Goal: Transaction & Acquisition: Purchase product/service

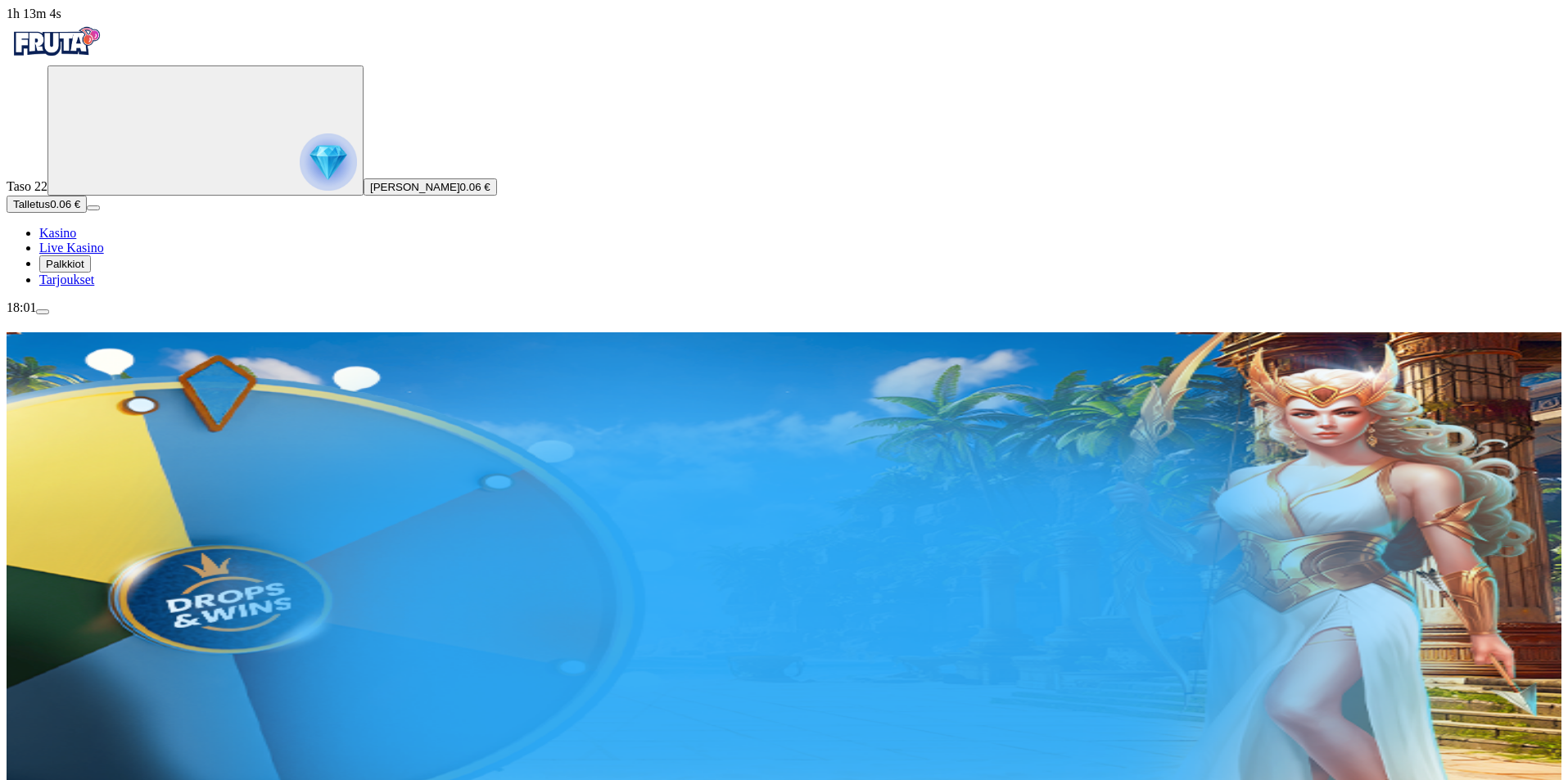
drag, startPoint x: 885, startPoint y: 345, endPoint x: 765, endPoint y: 330, distance: 120.9
click at [156, 522] on input "***" at bounding box center [98, 530] width 116 height 17
type input "**"
click at [125, 568] on button "Talleta ja pelaa" at bounding box center [82, 576] width 86 height 17
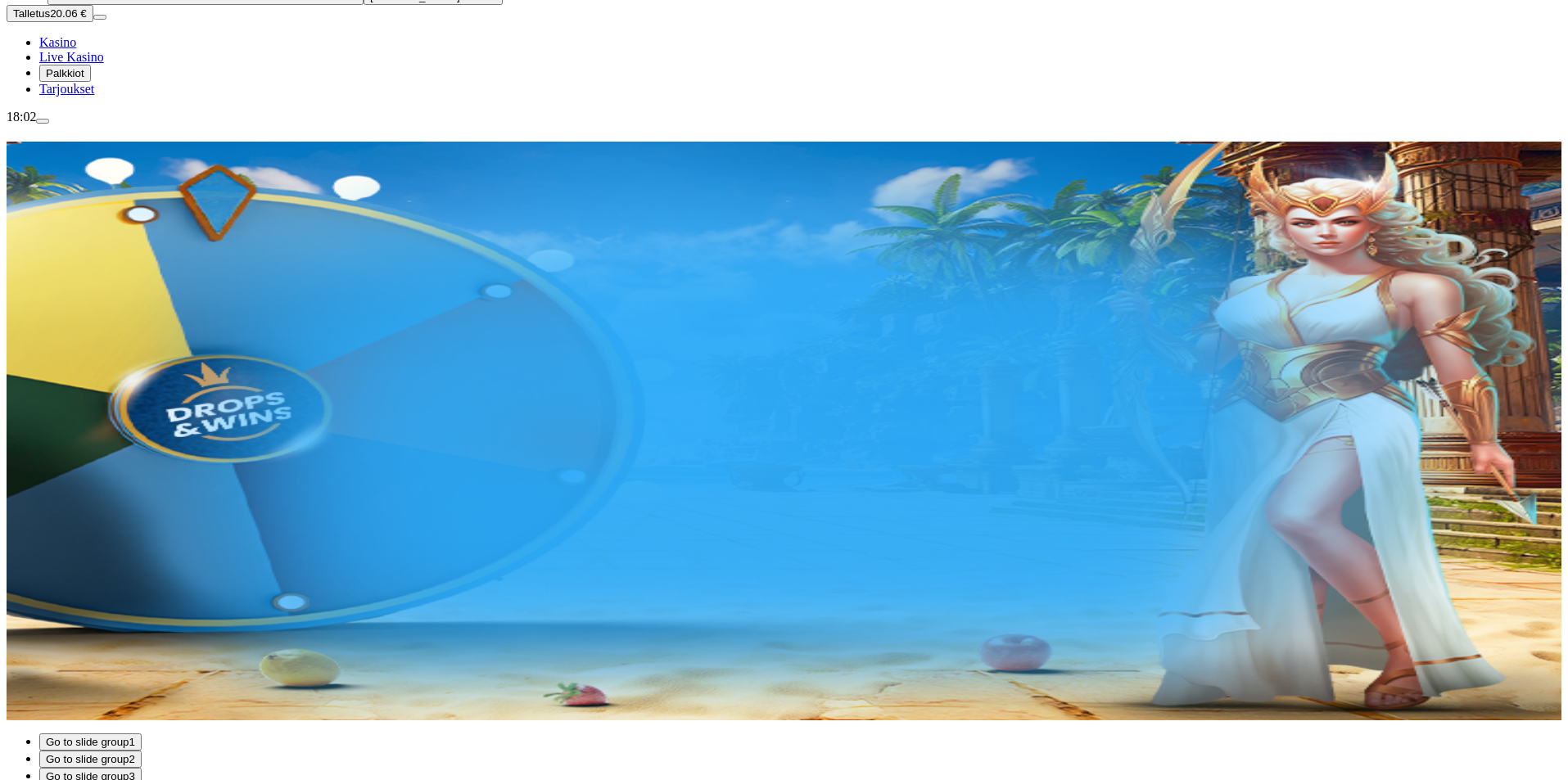
scroll to position [109, 0]
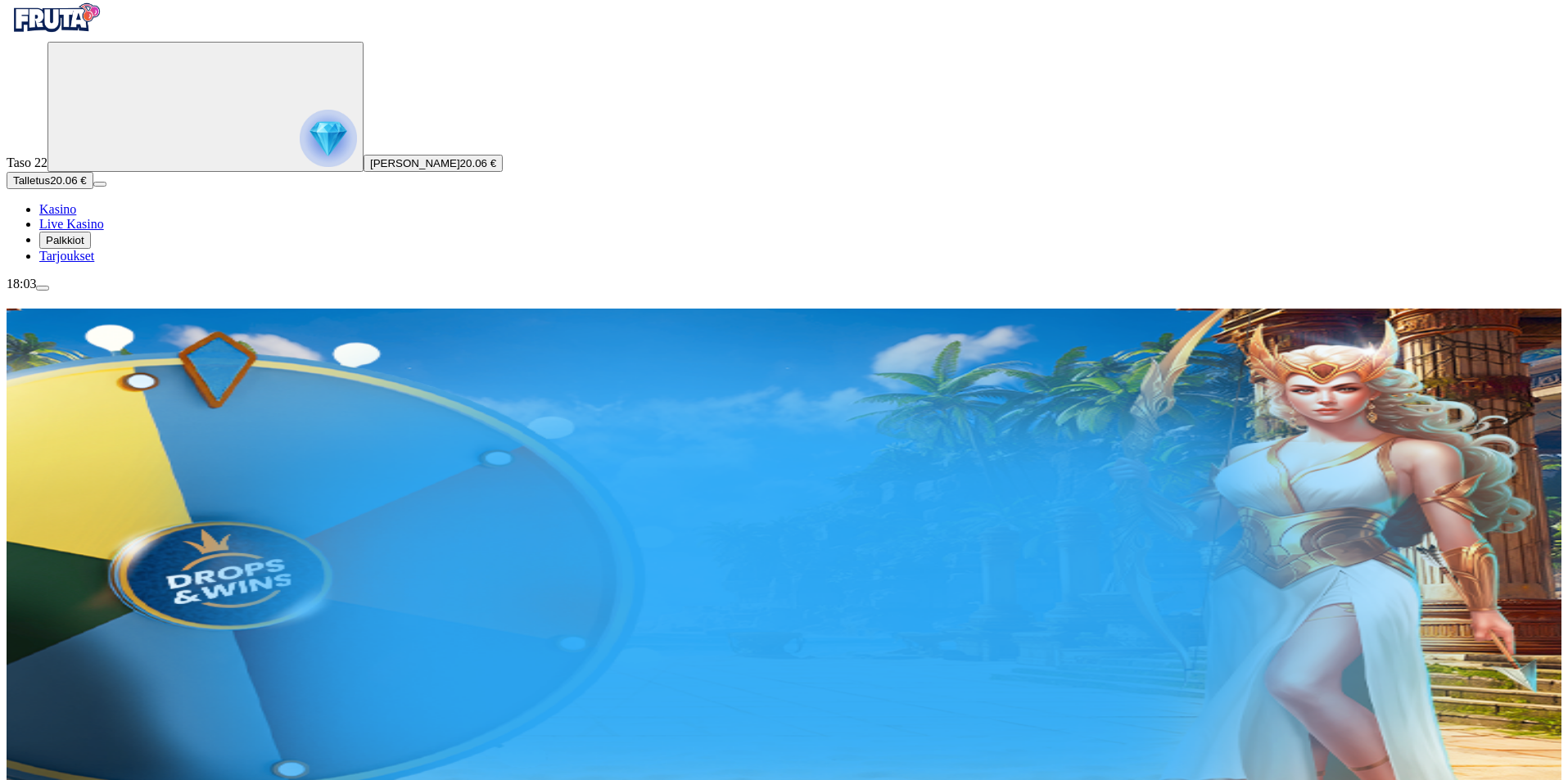
scroll to position [0, 0]
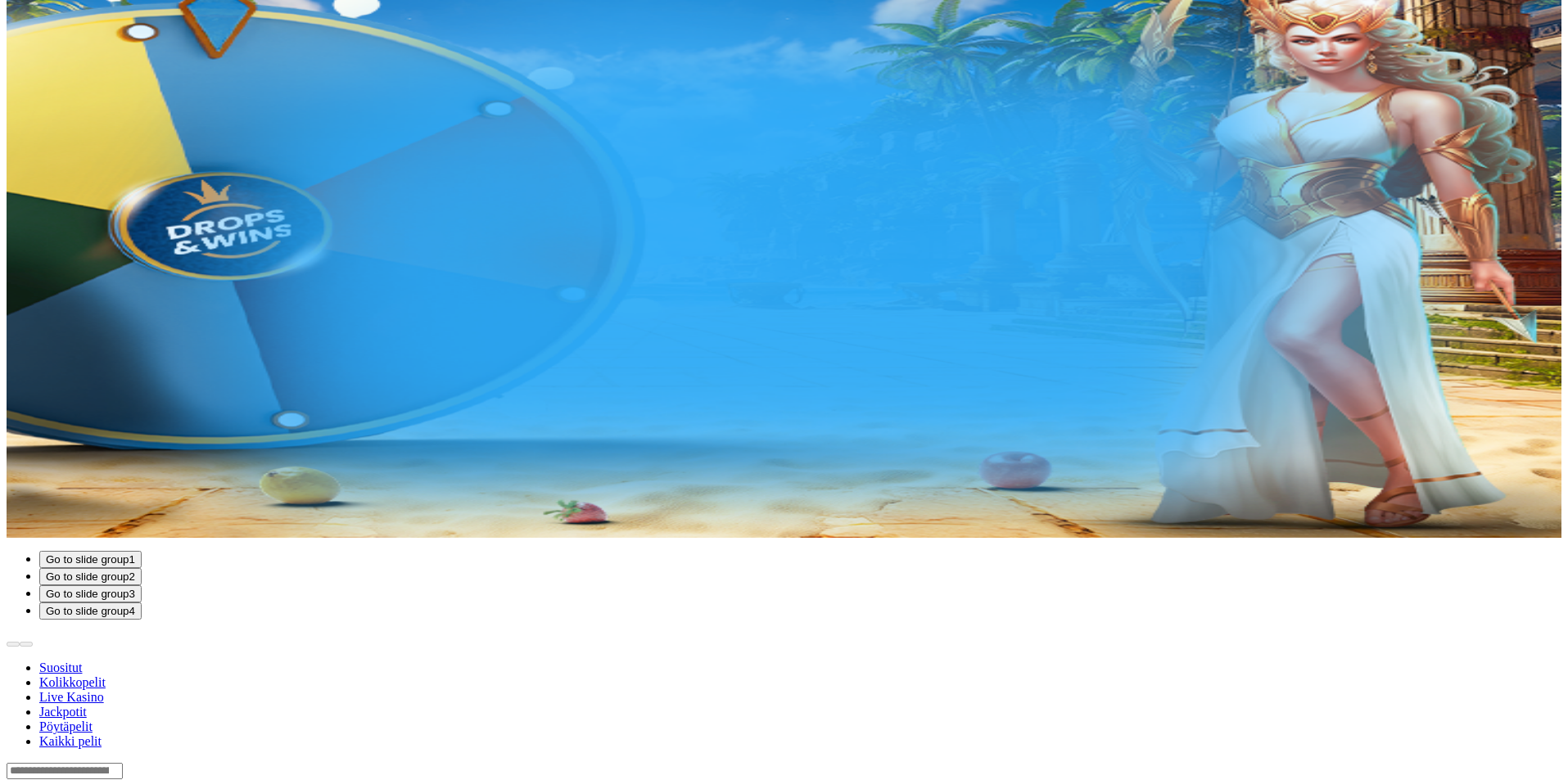
scroll to position [328, 0]
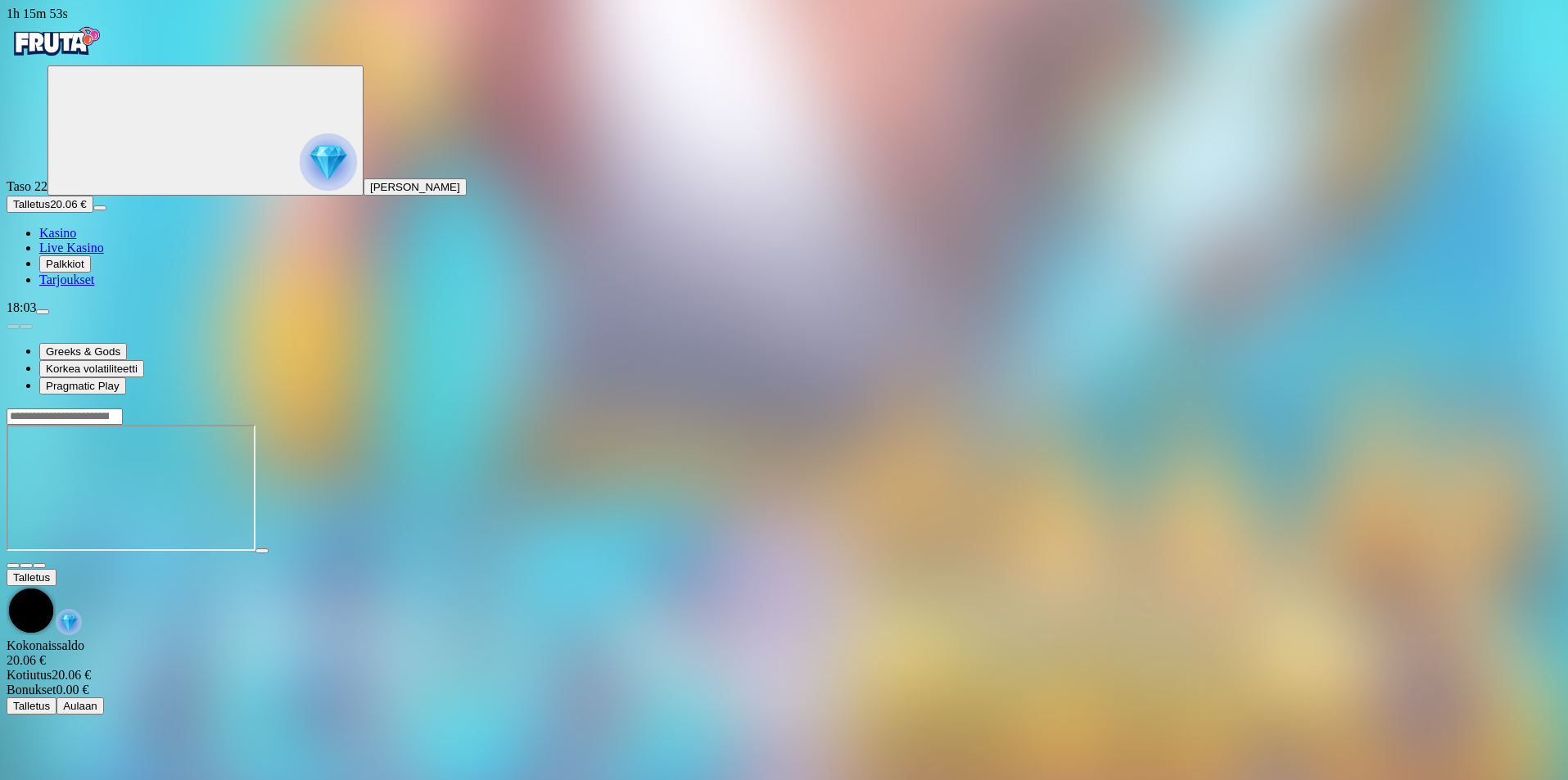
scroll to position [170, 0]
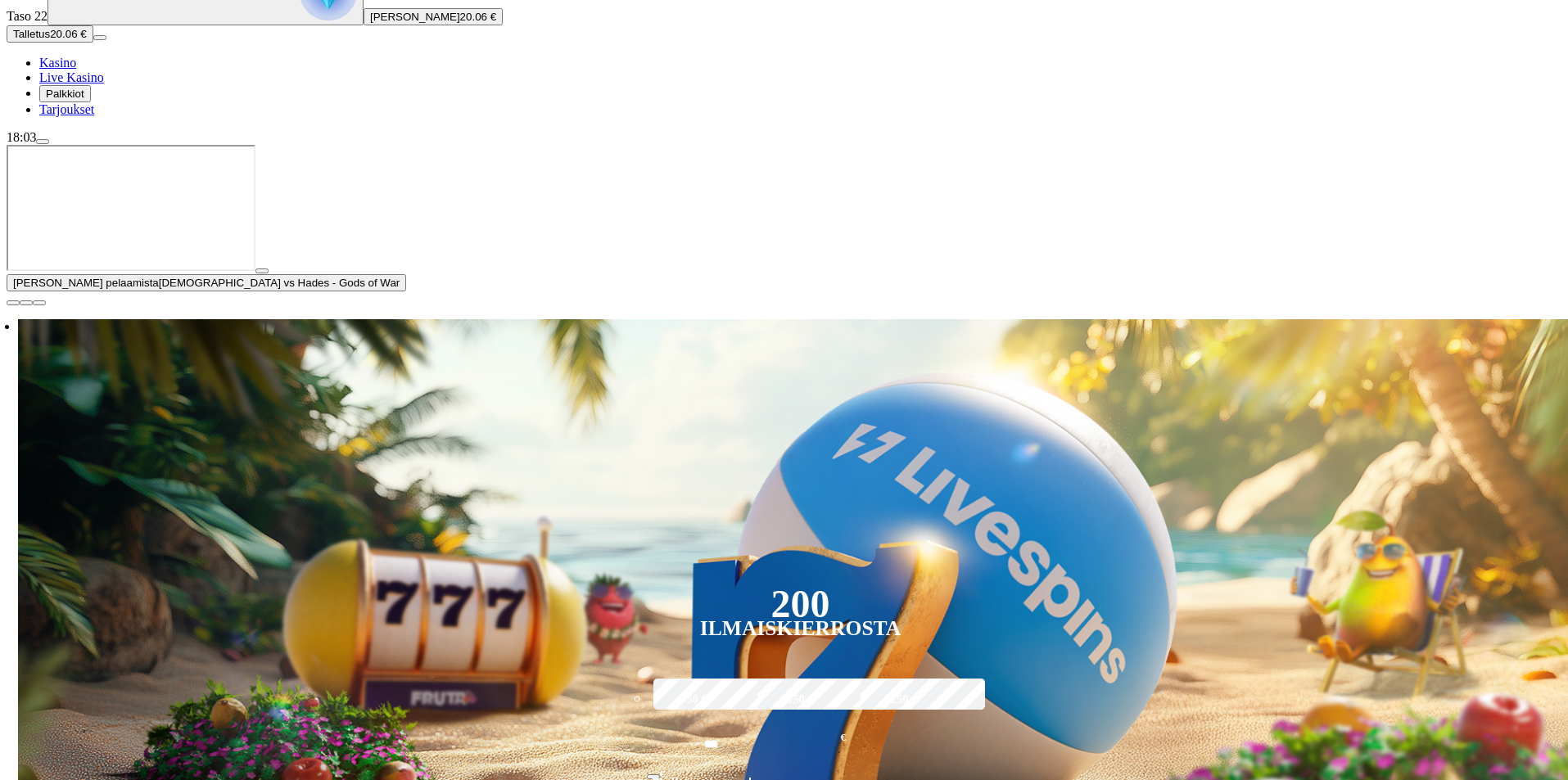
click at [13, 303] on span "close icon" at bounding box center [13, 303] width 0 height 0
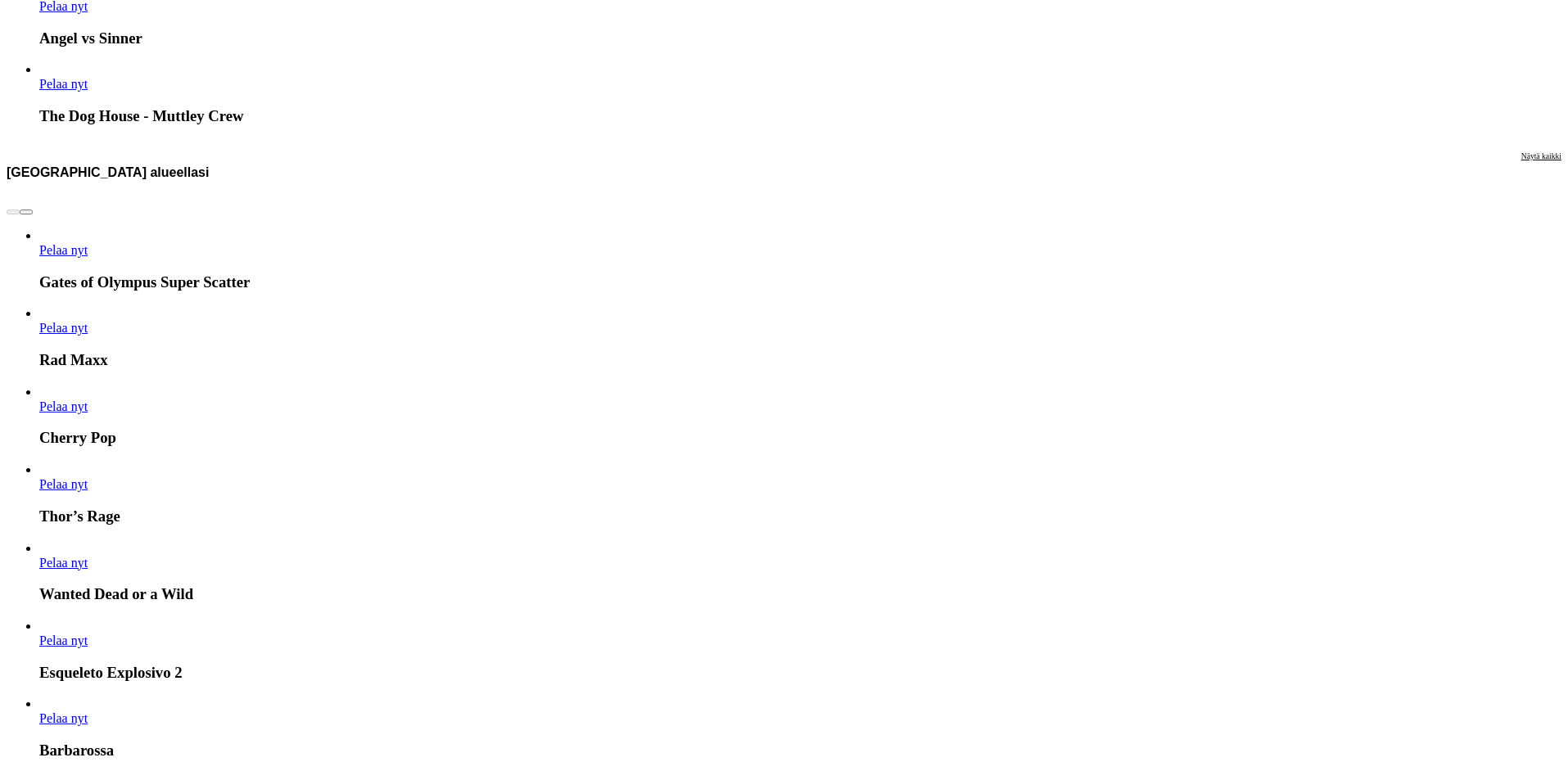
scroll to position [3773, 0]
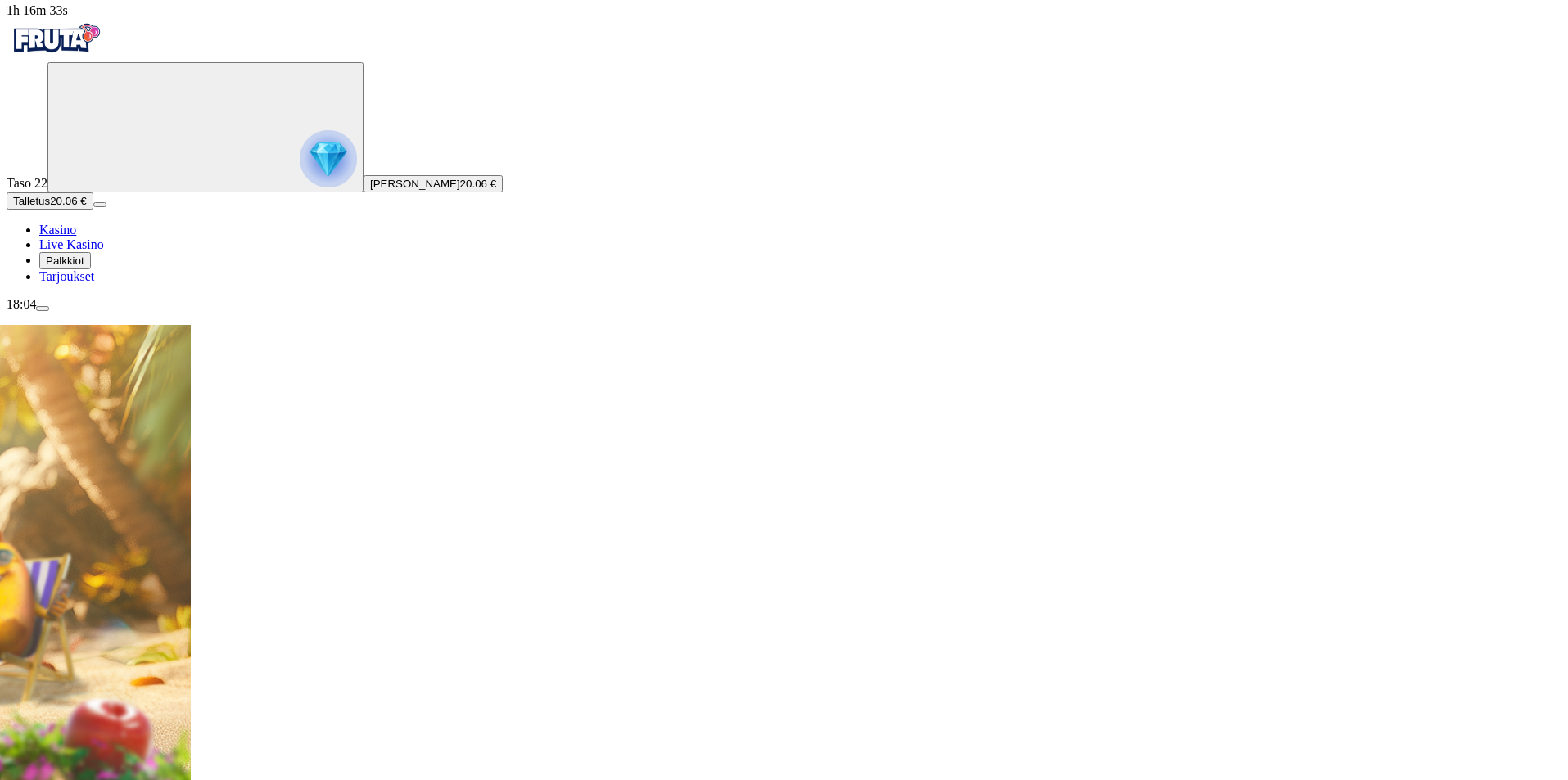
scroll to position [0, 0]
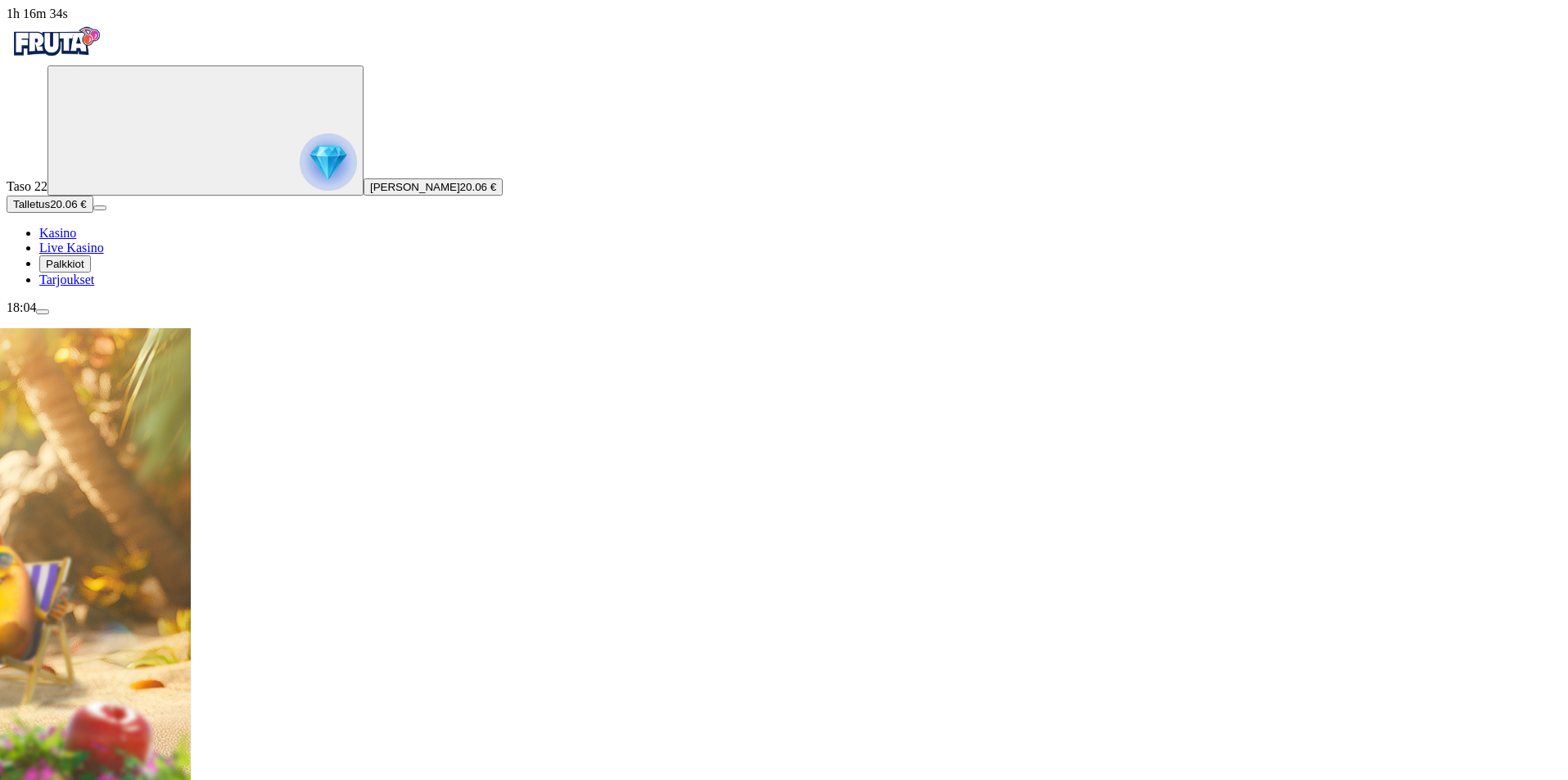
type input "*****"
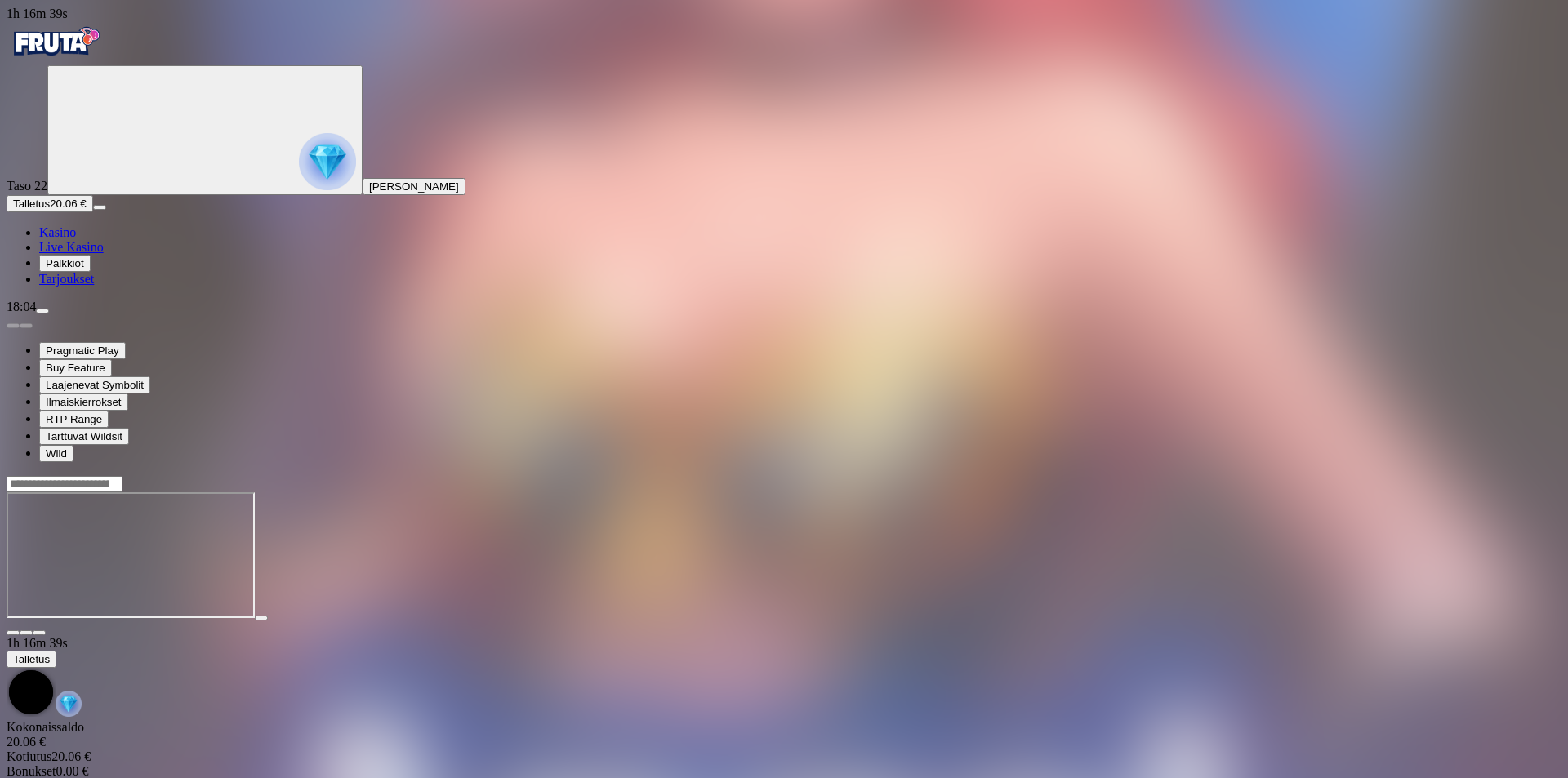
click at [39, 633] on span "fullscreen icon" at bounding box center [39, 633] width 0 height 0
click at [75, 240] on span "Kasino" at bounding box center [57, 232] width 36 height 14
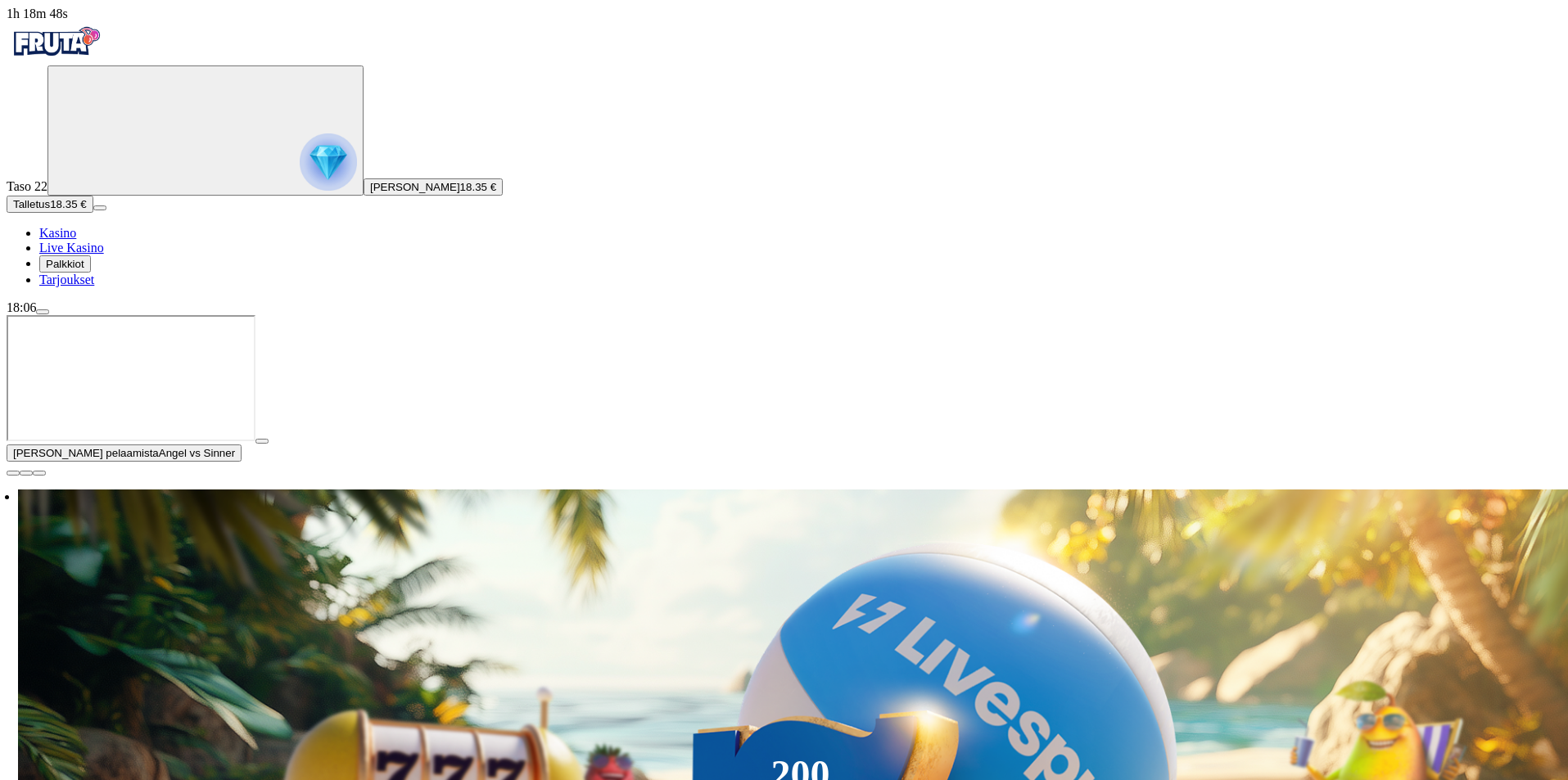
click at [13, 474] on span "close icon" at bounding box center [13, 474] width 0 height 0
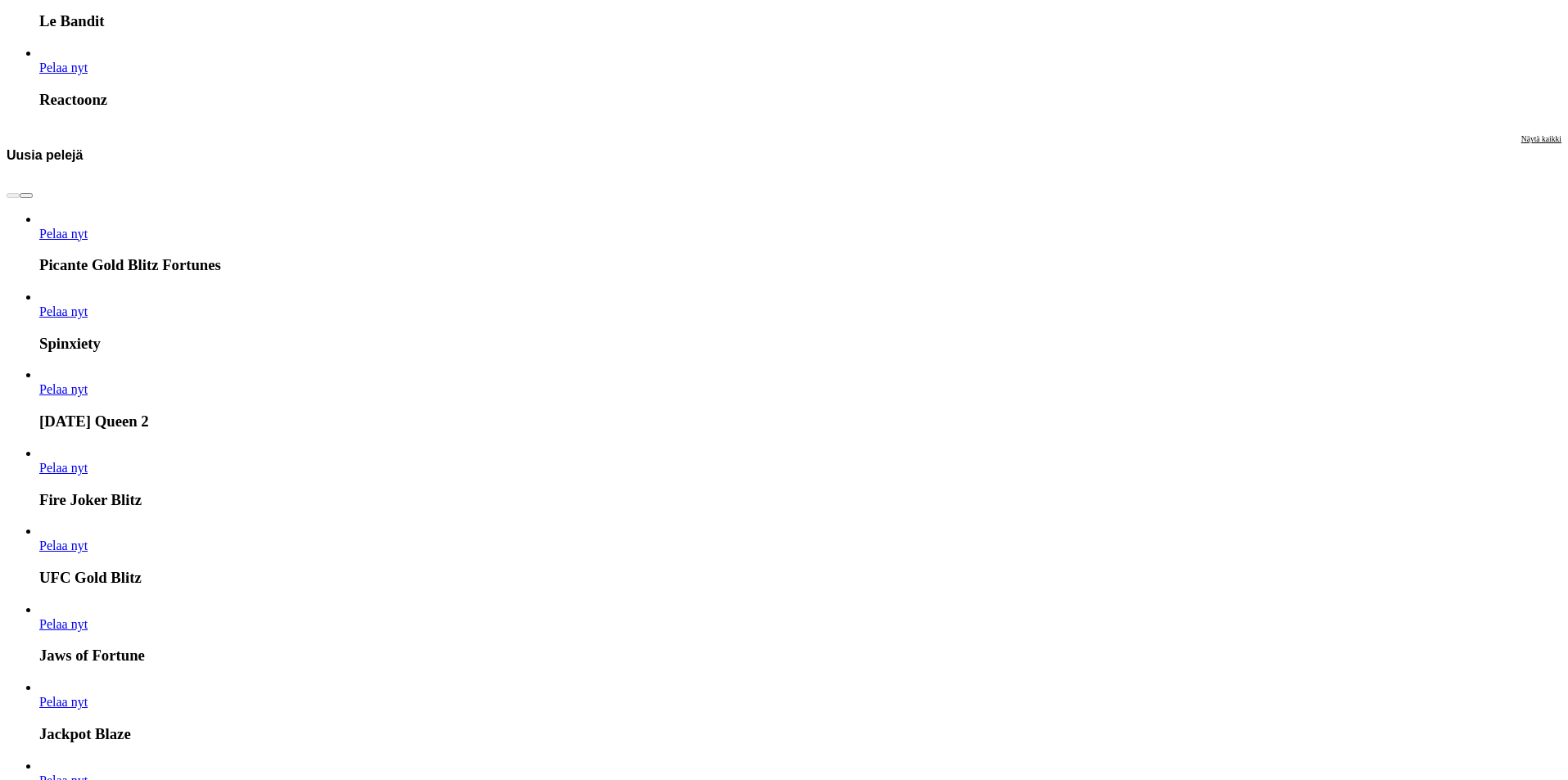
scroll to position [4477, 0]
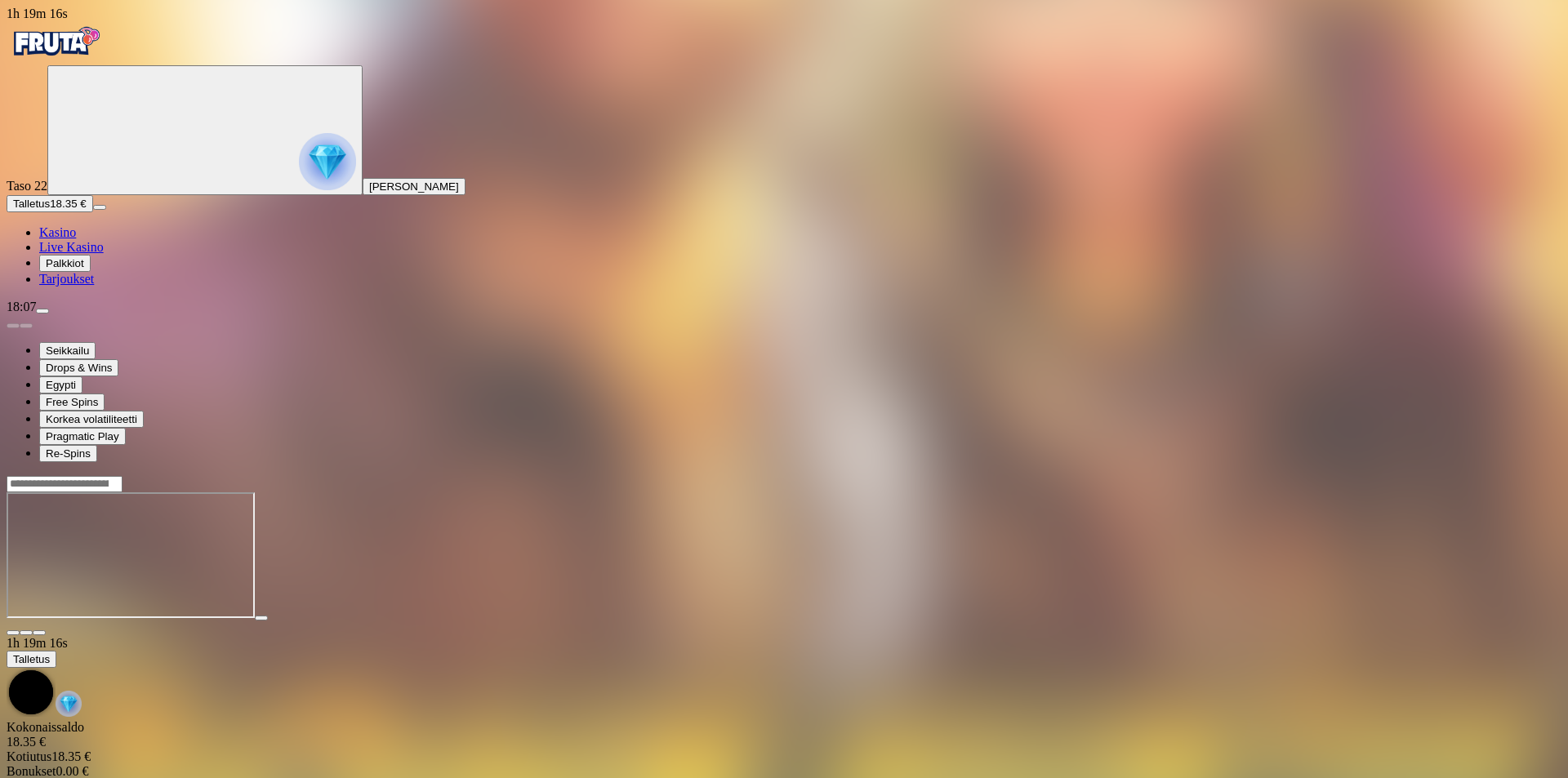
click at [46, 631] on button "button" at bounding box center [38, 633] width 13 height 5
click at [76, 240] on span "Kasino" at bounding box center [57, 232] width 36 height 14
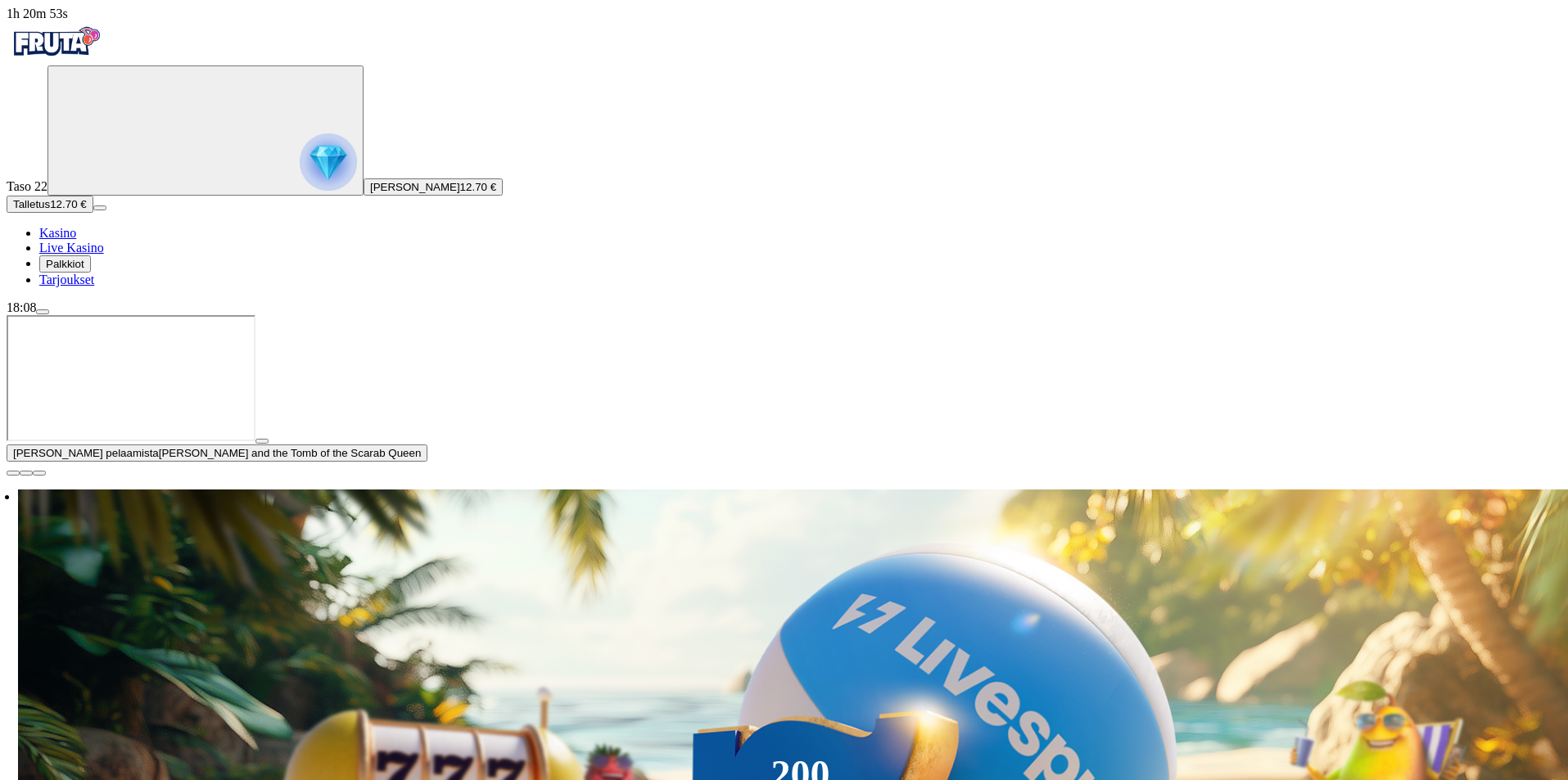
click at [20, 476] on button "button" at bounding box center [13, 473] width 13 height 5
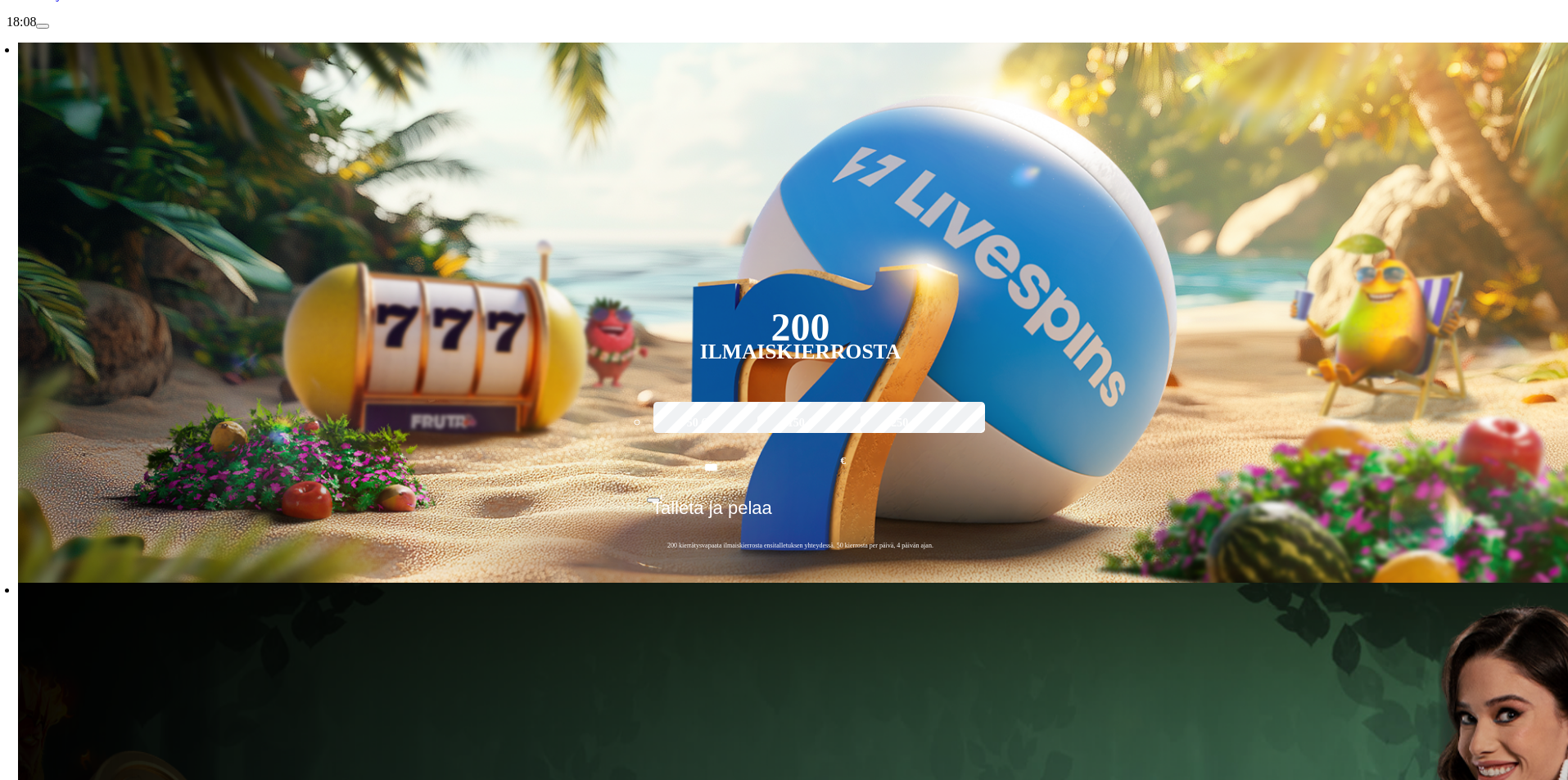
scroll to position [219, 0]
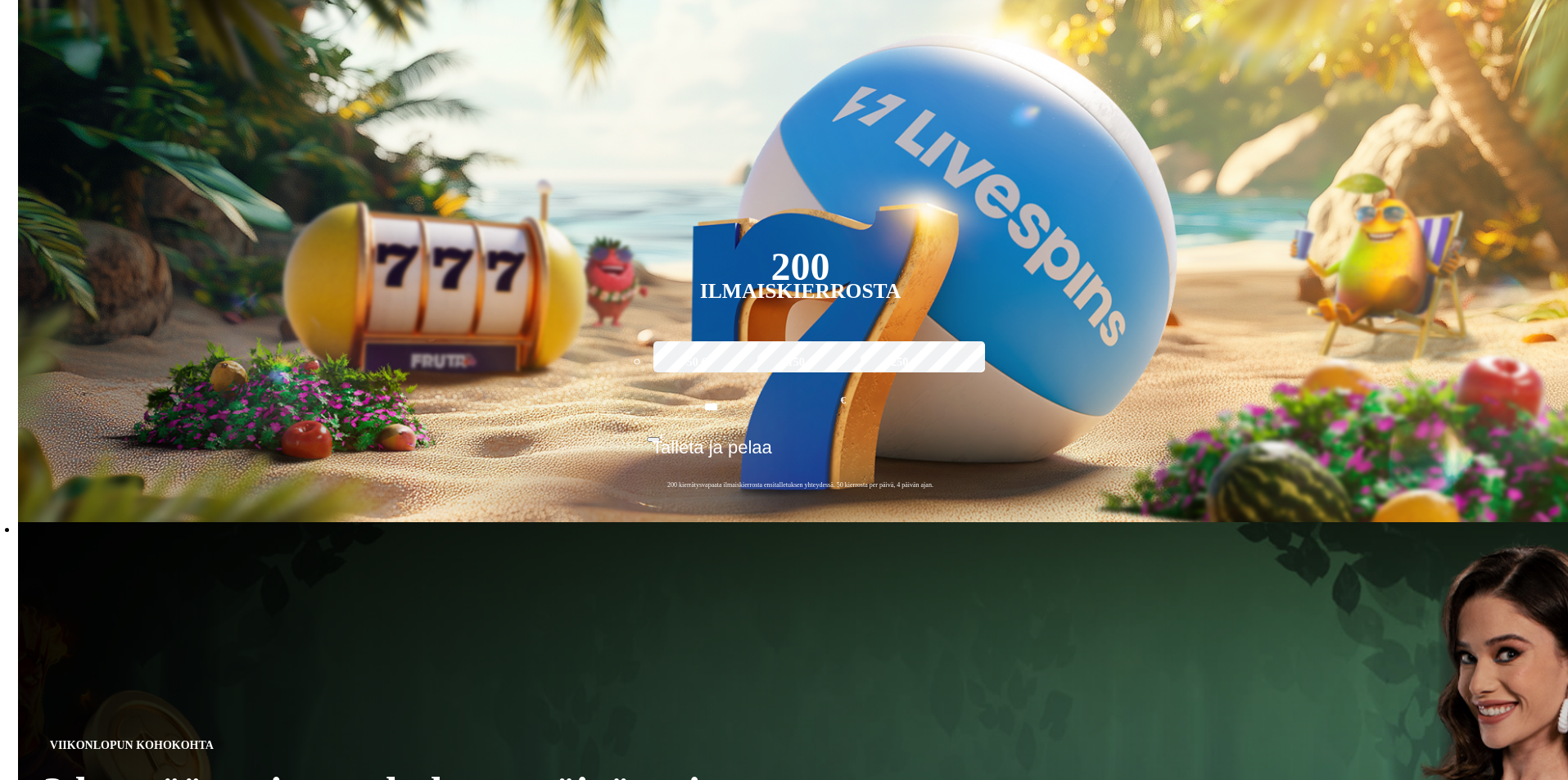
scroll to position [0, 0]
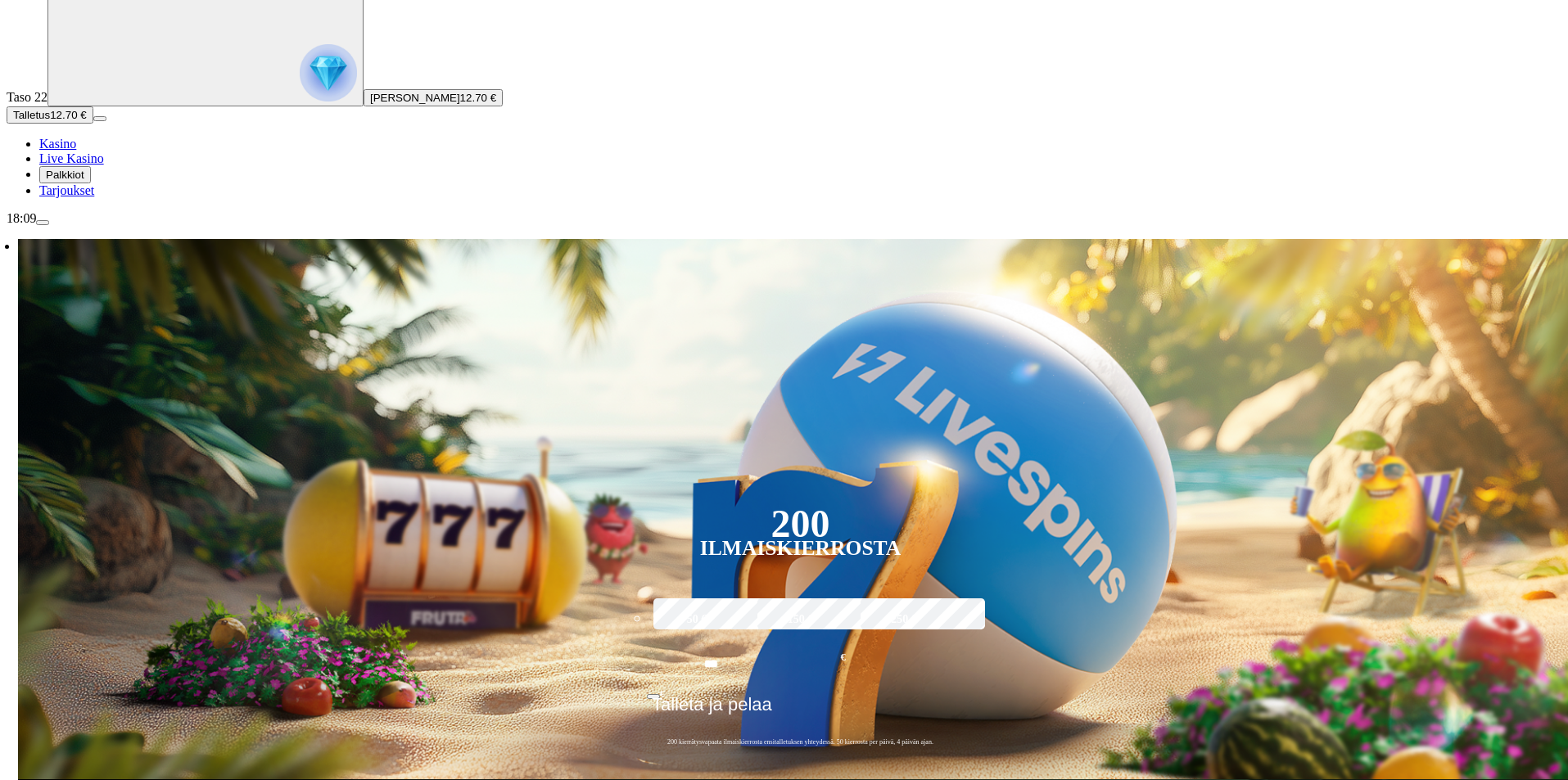
scroll to position [328, 0]
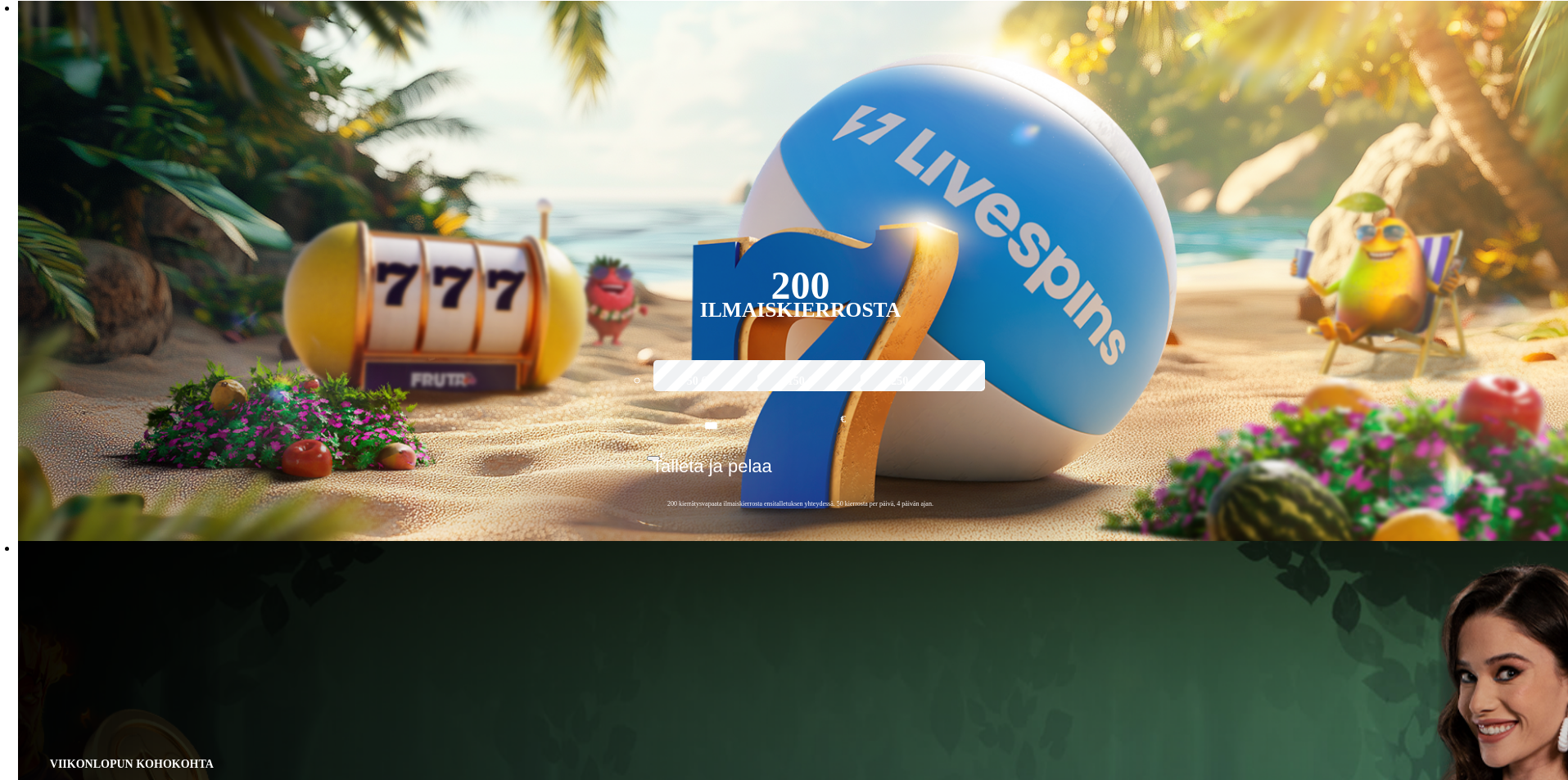
type input "****"
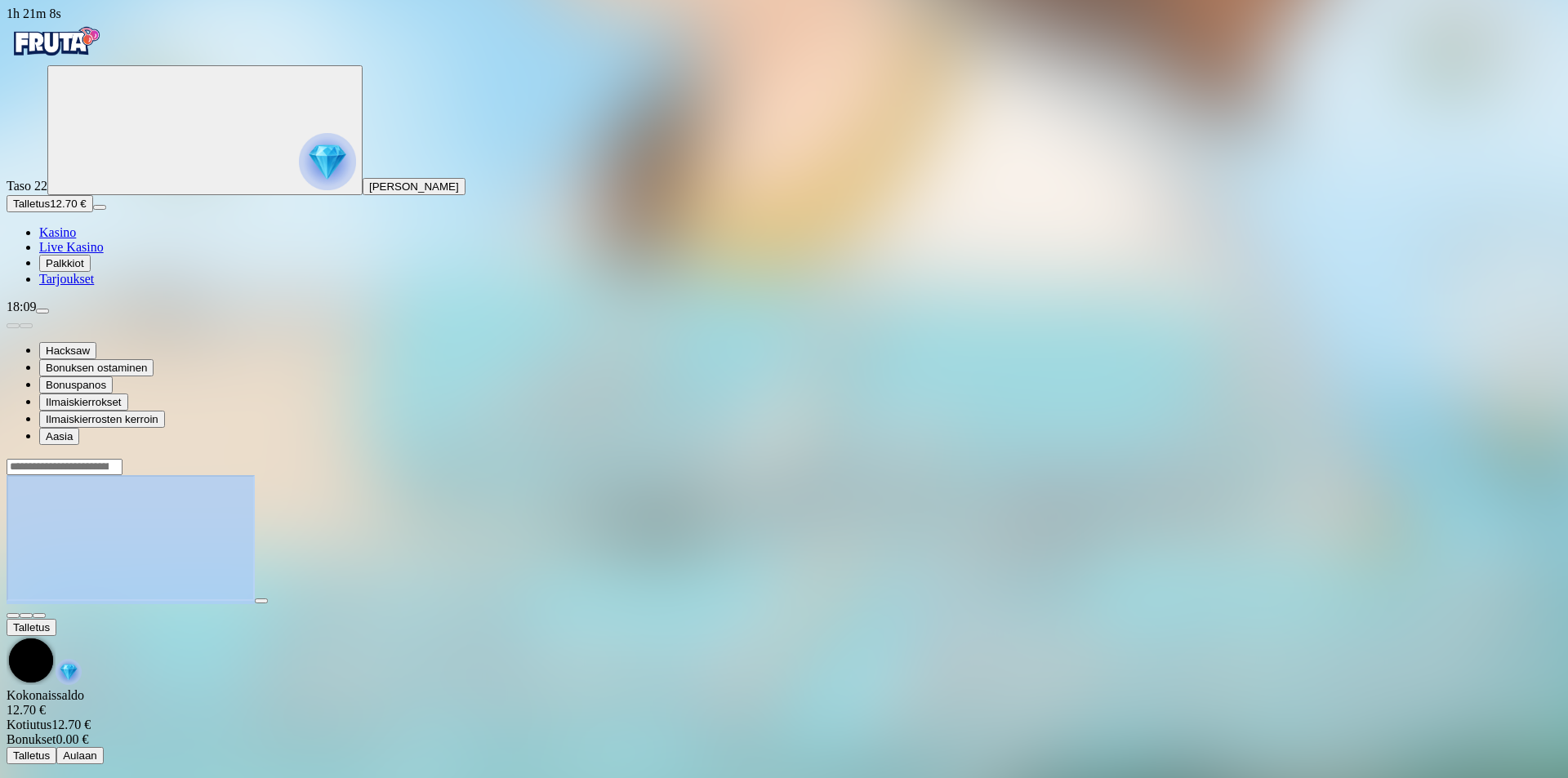
click at [1459, 458] on div at bounding box center [784, 538] width 1555 height 161
click at [39, 616] on span "fullscreen icon" at bounding box center [39, 616] width 0 height 0
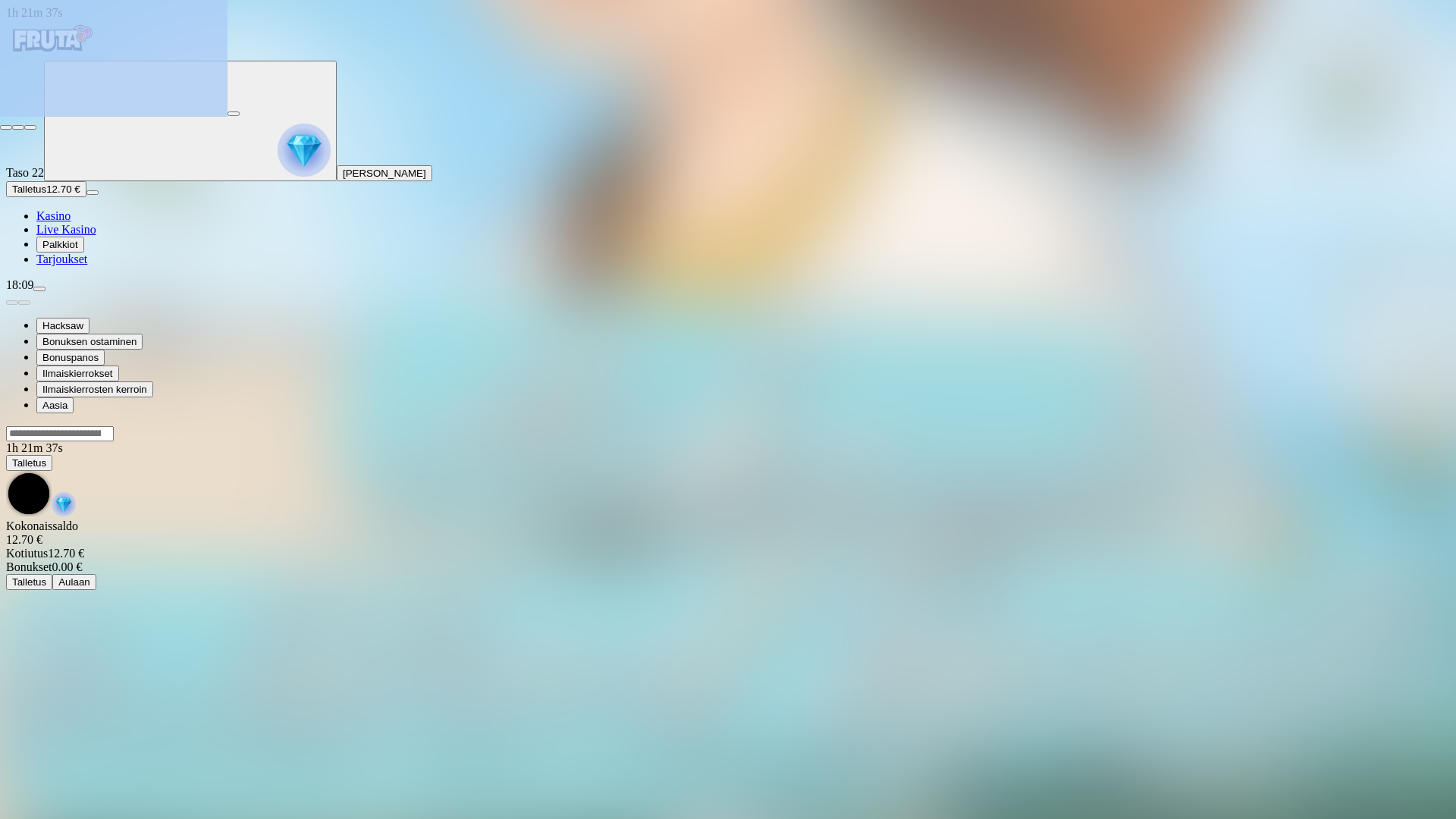
click at [6, 128] on span "close icon" at bounding box center [6, 128] width 0 height 0
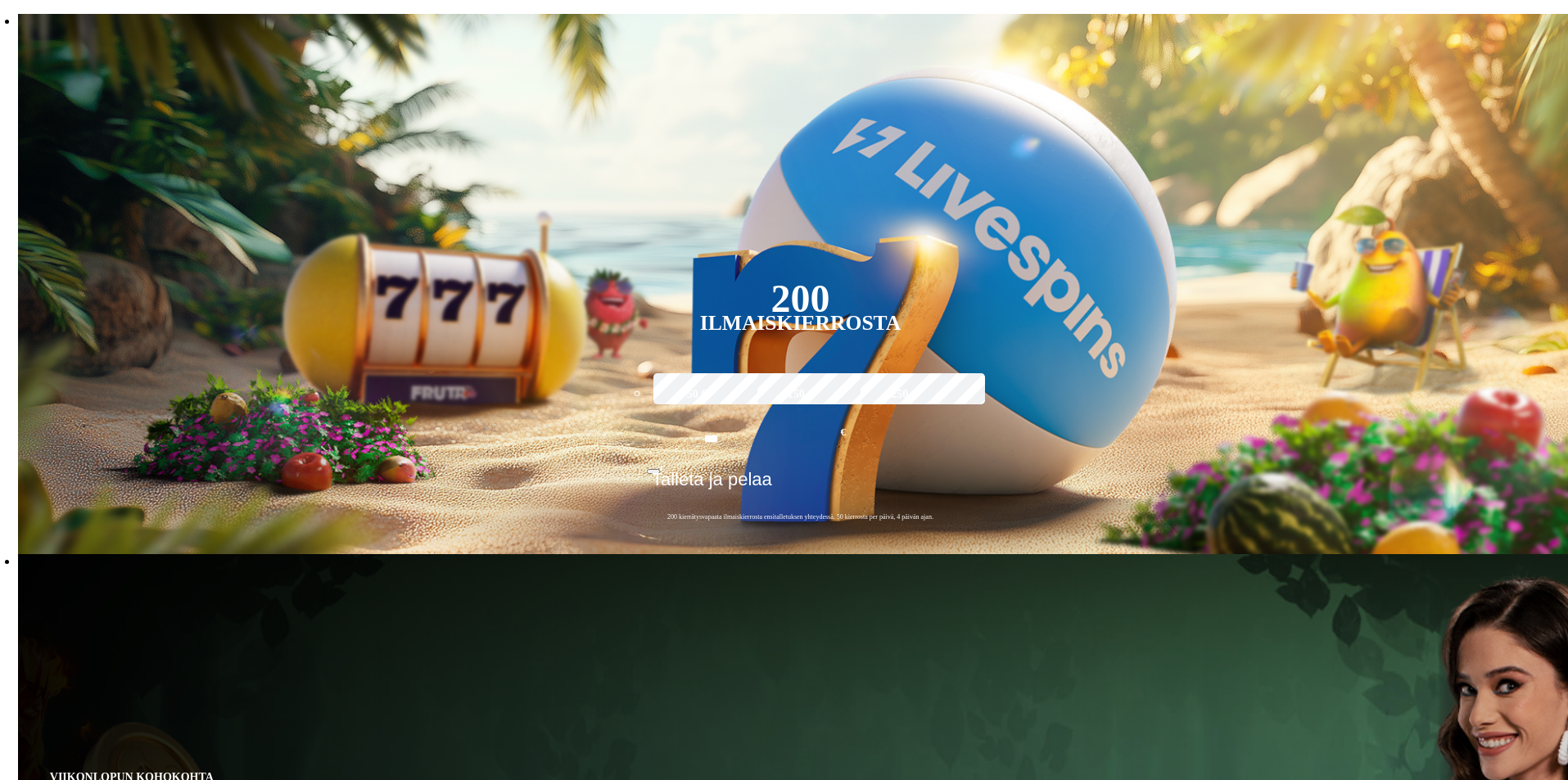
scroll to position [328, 0]
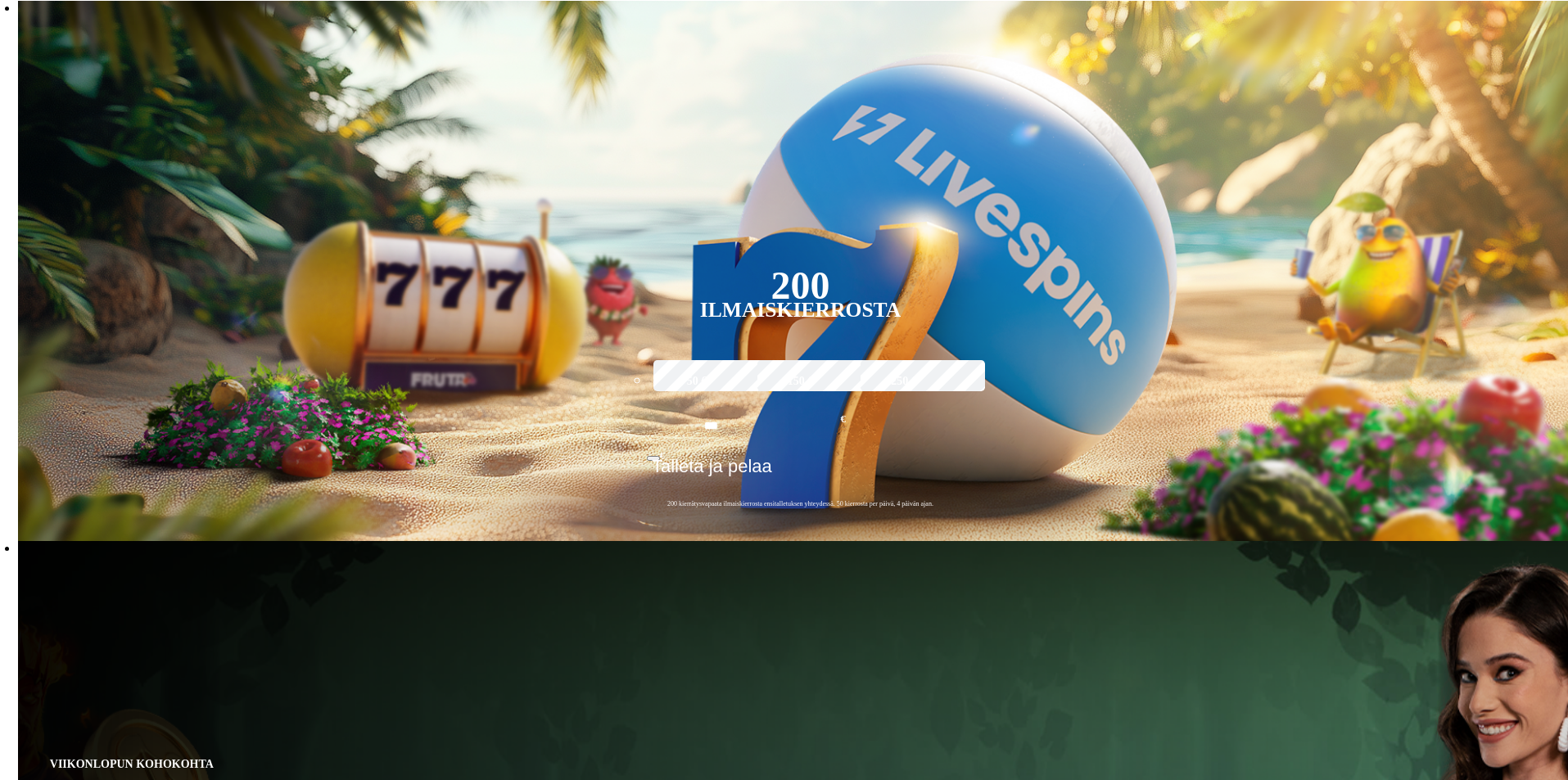
type input "****"
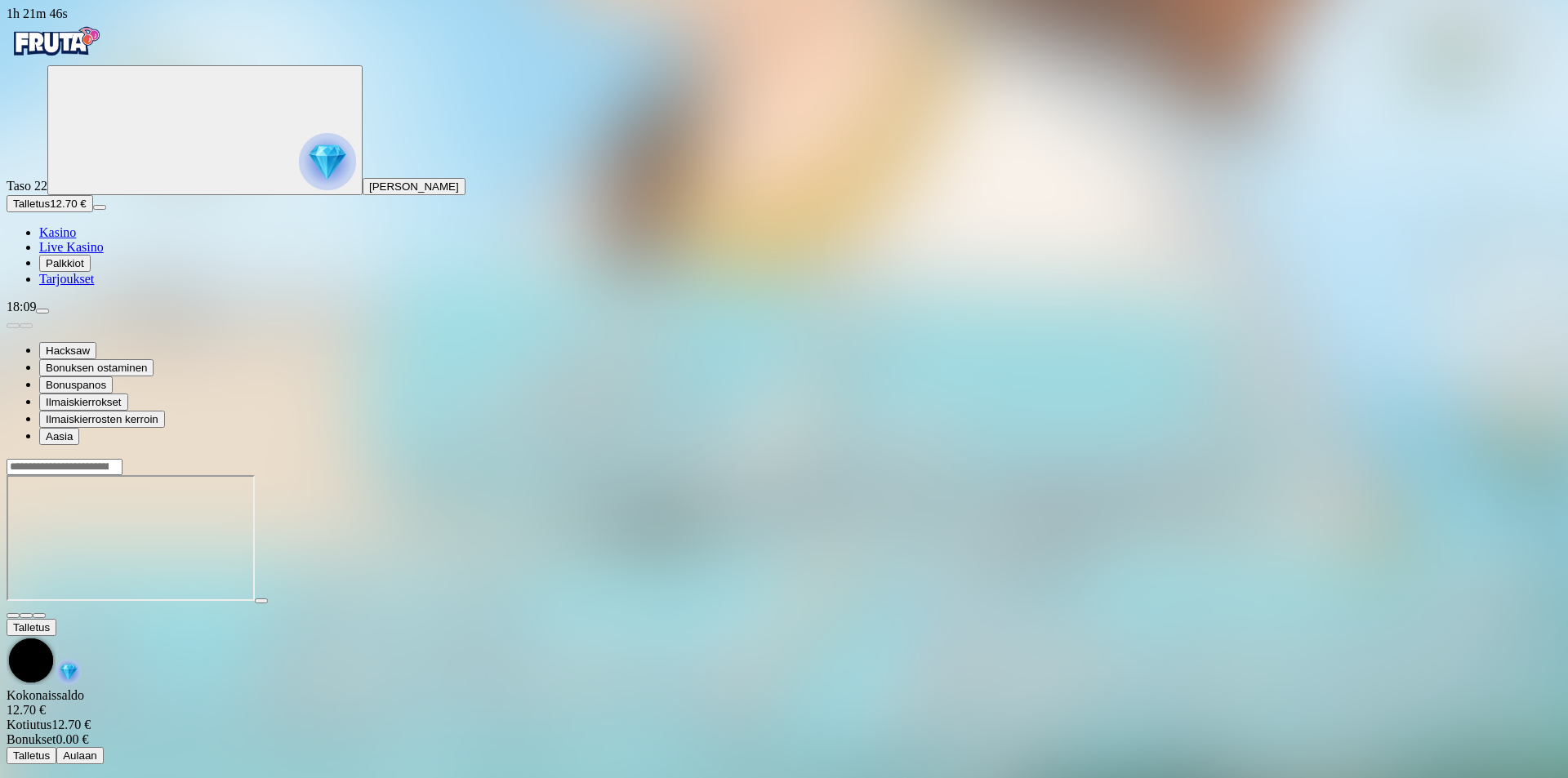
click at [1454, 458] on div at bounding box center [784, 538] width 1555 height 161
click at [39, 616] on span "fullscreen icon" at bounding box center [39, 616] width 0 height 0
click at [123, 459] on input "Search" at bounding box center [65, 467] width 116 height 17
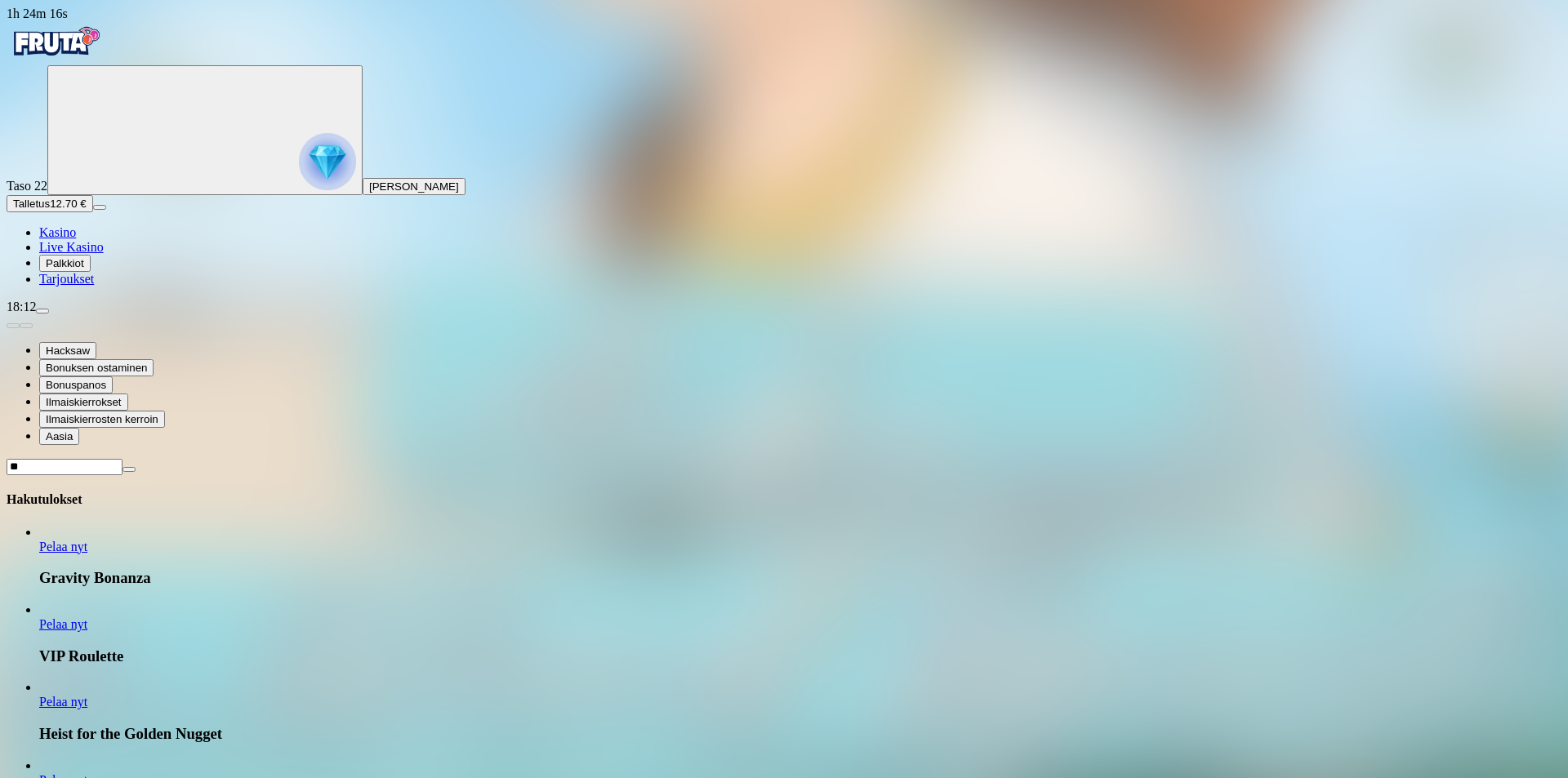
type input "*"
type input "********"
click at [87, 695] on link "Pelaa nyt" at bounding box center [63, 702] width 48 height 14
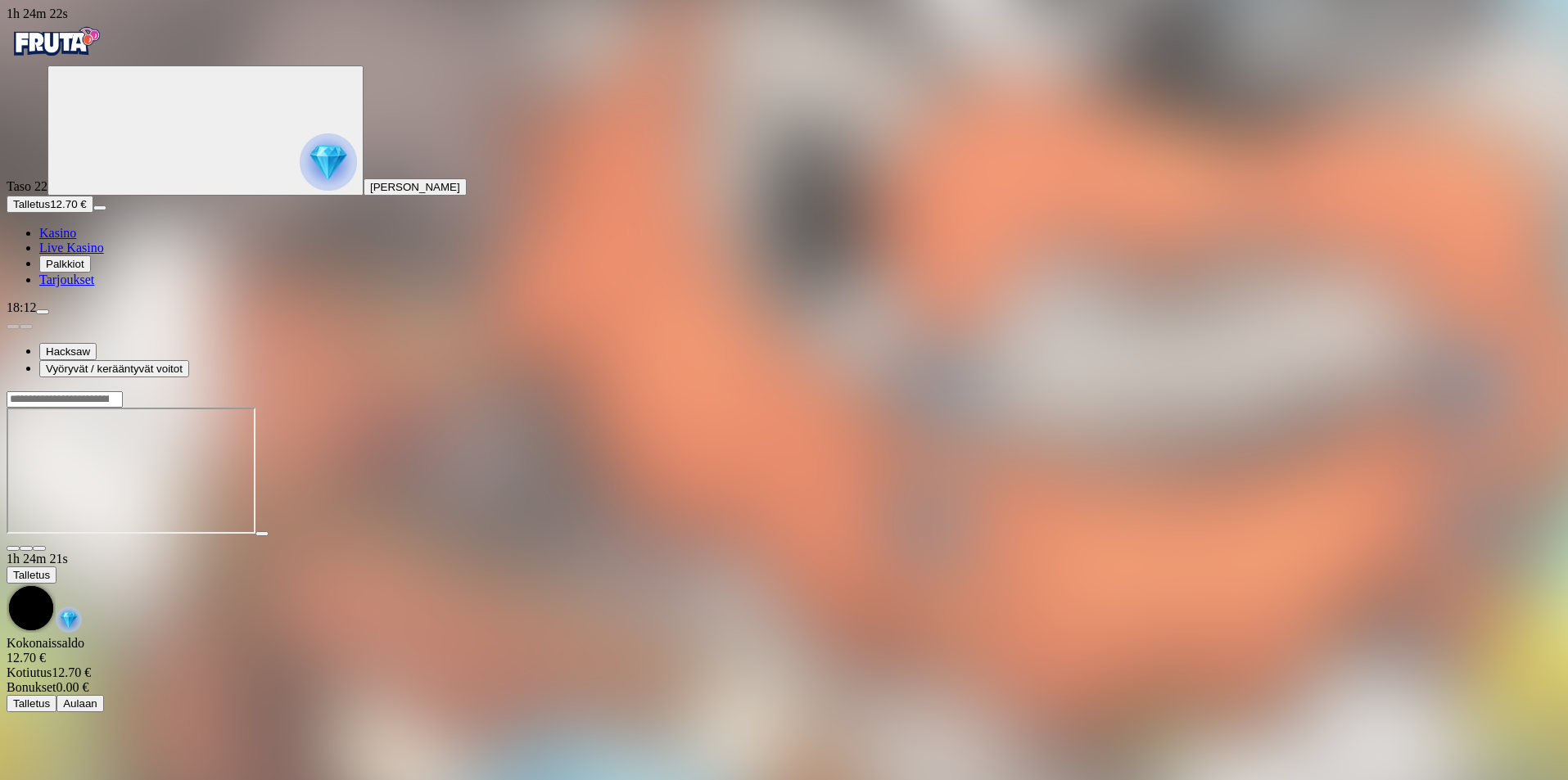
click at [46, 547] on button "button" at bounding box center [38, 549] width 13 height 5
